Goal: Transaction & Acquisition: Book appointment/travel/reservation

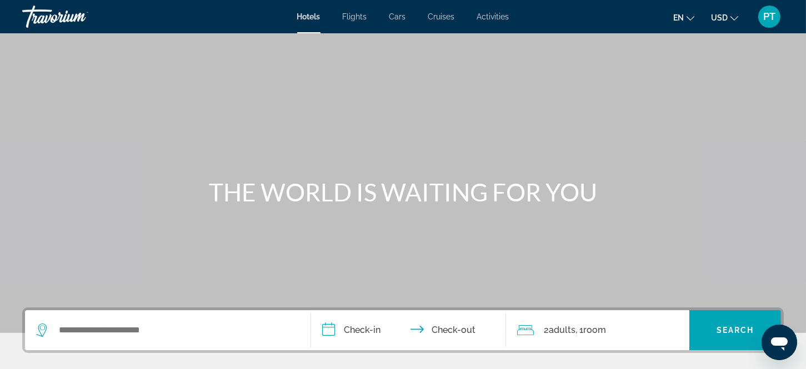
click at [352, 13] on span "Flights" at bounding box center [355, 16] width 24 height 9
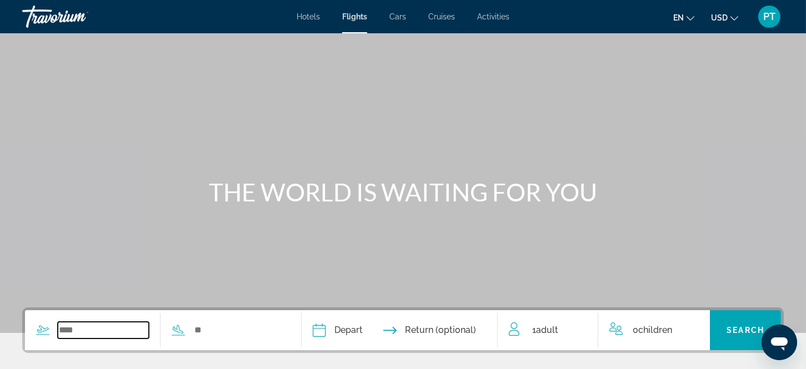
click at [119, 336] on input "Search widget" at bounding box center [103, 330] width 91 height 17
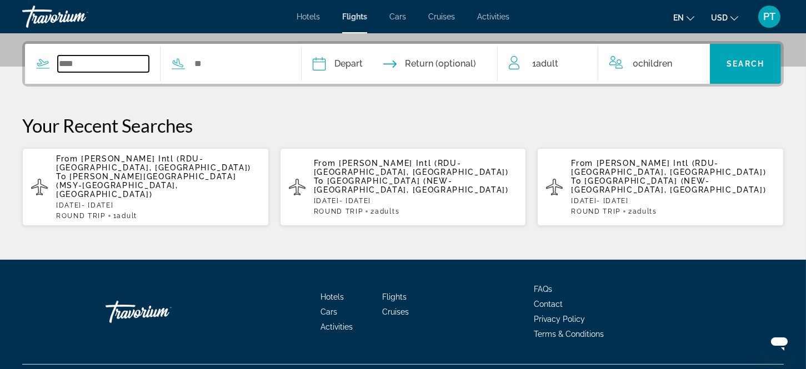
scroll to position [271, 0]
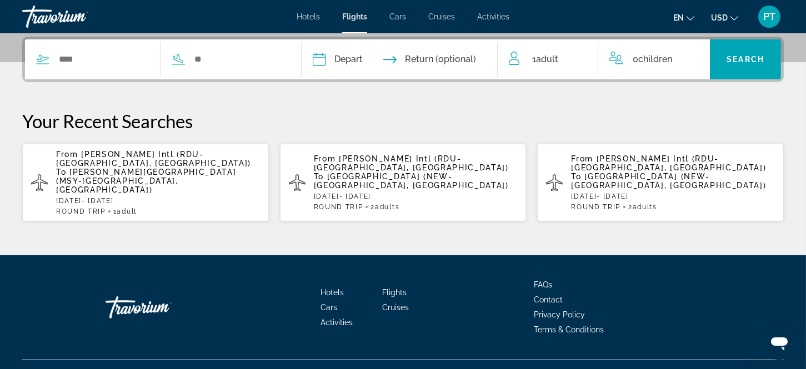
click at [153, 168] on p "From [PERSON_NAME] Intl ([GEOGRAPHIC_DATA]-[GEOGRAPHIC_DATA], [GEOGRAPHIC_DATA]…" at bounding box center [158, 172] width 204 height 44
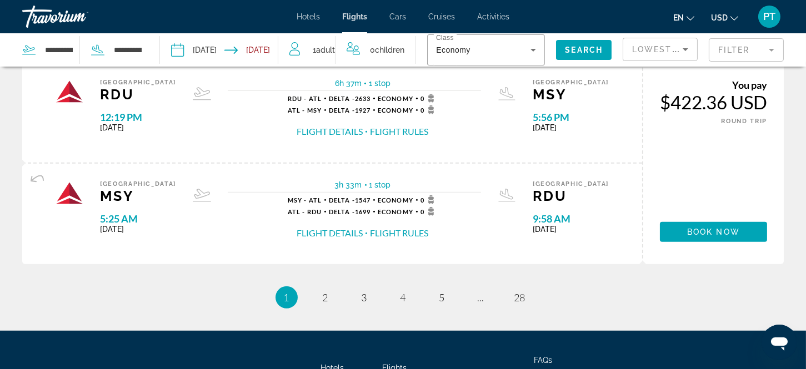
scroll to position [1184, 0]
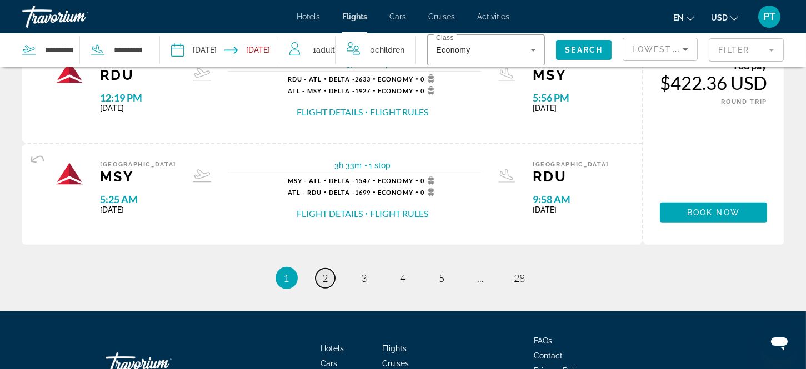
click at [325, 274] on span "2" at bounding box center [326, 278] width 6 height 12
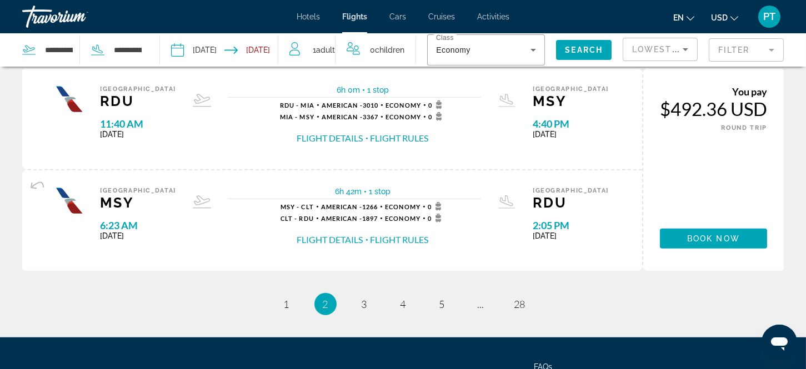
scroll to position [1159, 0]
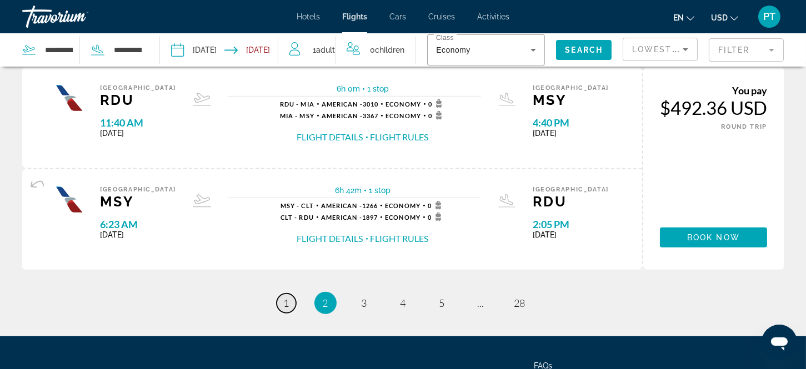
click at [284, 297] on span "1" at bounding box center [287, 303] width 6 height 12
